Goal: Complete application form: Complete application form

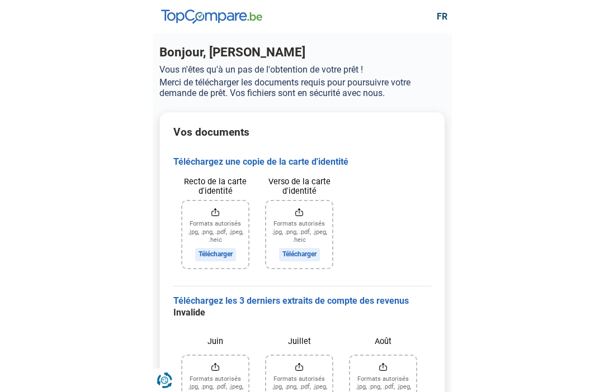
scroll to position [32, 0]
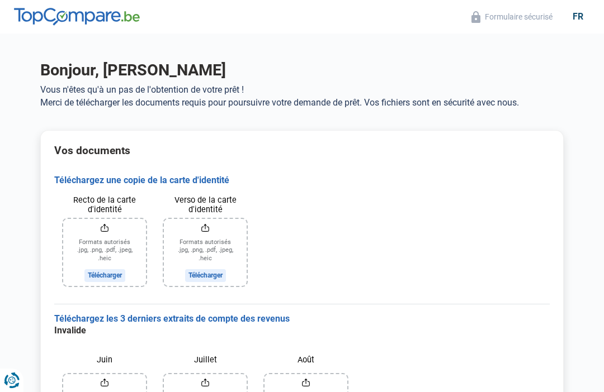
click at [129, 261] on input "Recto de la carte d'identité" at bounding box center [104, 252] width 83 height 67
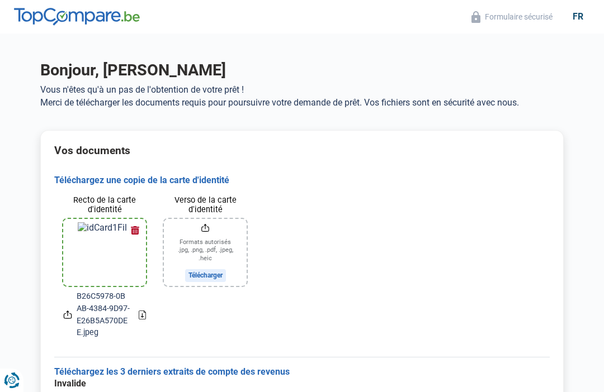
click at [135, 227] on button "button" at bounding box center [134, 230] width 17 height 17
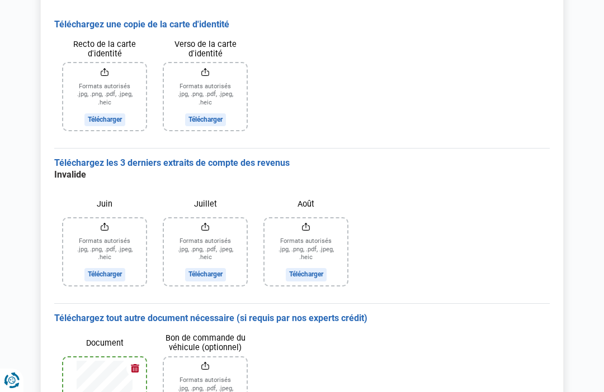
scroll to position [163, 0]
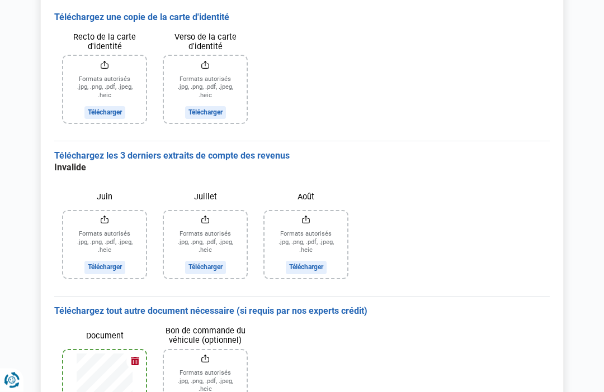
click at [115, 264] on input "Juin" at bounding box center [104, 245] width 83 height 67
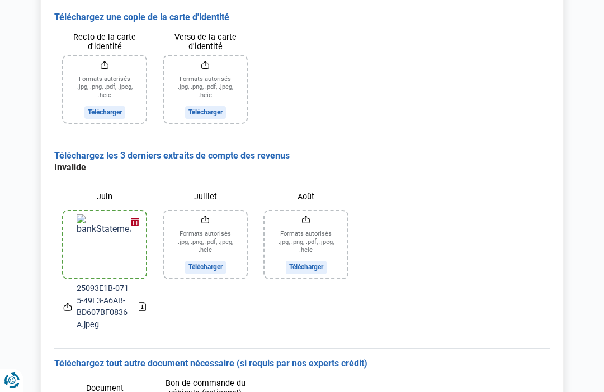
click at [222, 238] on input "Juillet" at bounding box center [205, 244] width 83 height 67
click at [105, 260] on img at bounding box center [105, 245] width 56 height 60
click at [109, 243] on img at bounding box center [105, 245] width 56 height 60
click at [107, 309] on span "25093E1B-0715-49E3-A6AB-BD607BF0836A.jpeg" at bounding box center [103, 307] width 53 height 48
click at [112, 247] on img at bounding box center [105, 245] width 56 height 60
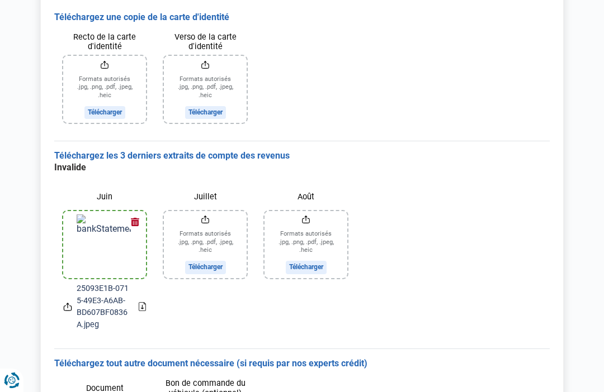
click at [138, 216] on button "button" at bounding box center [134, 222] width 17 height 17
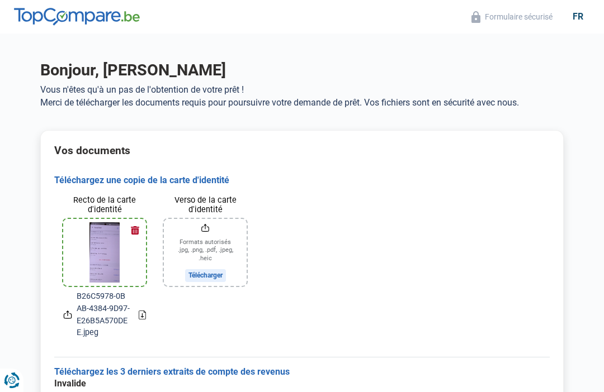
click at [137, 226] on button "button" at bounding box center [134, 230] width 17 height 17
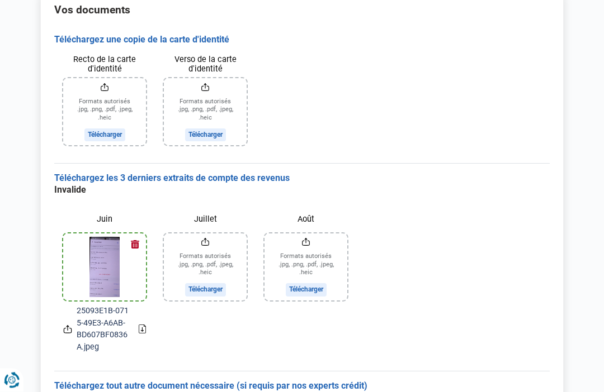
scroll to position [140, 0]
click at [134, 242] on button "button" at bounding box center [134, 246] width 17 height 17
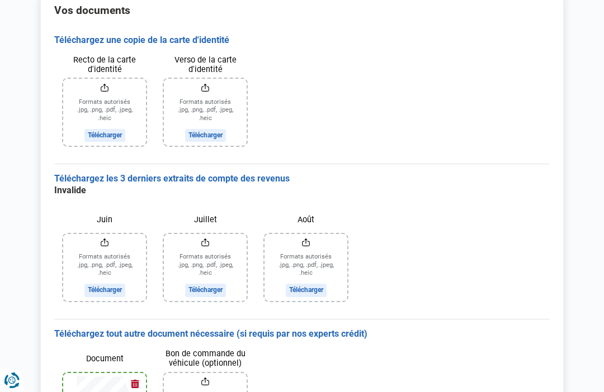
click at [103, 258] on input "Juin" at bounding box center [104, 267] width 83 height 67
